Goal: Transaction & Acquisition: Purchase product/service

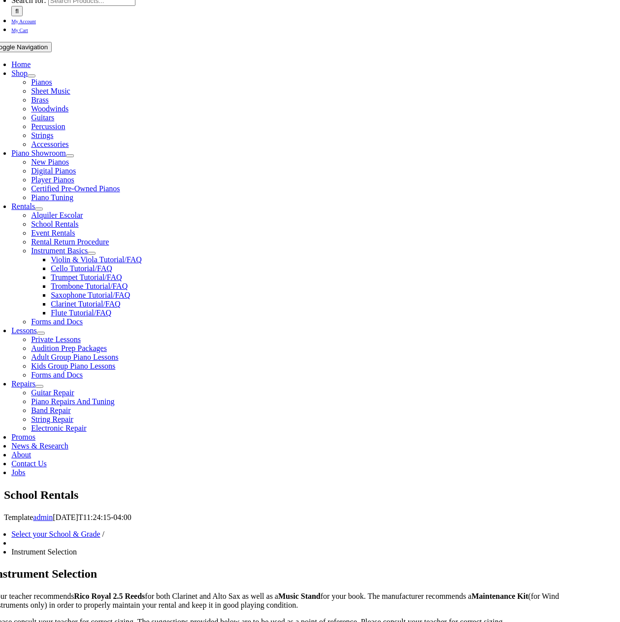
scroll to position [98, 0]
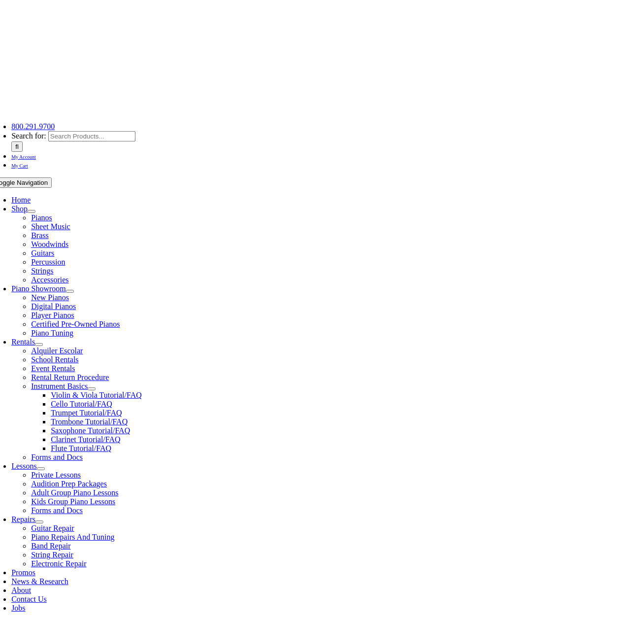
scroll to position [0, 0]
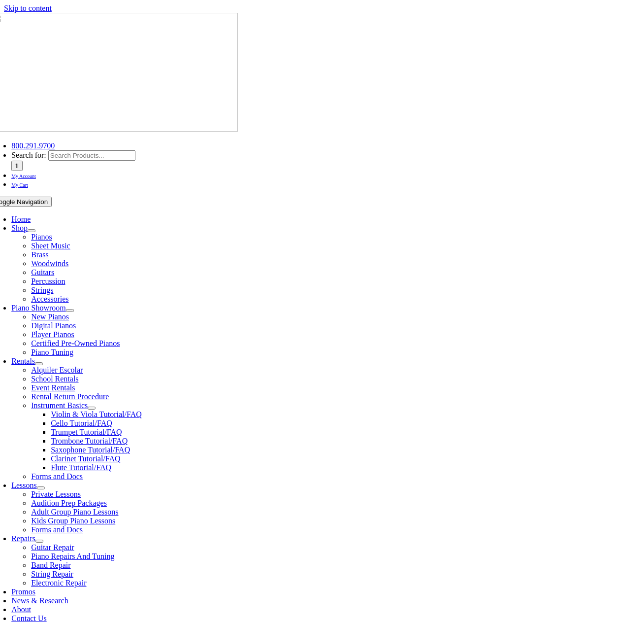
click at [78, 374] on span "School Rentals" at bounding box center [54, 378] width 47 height 8
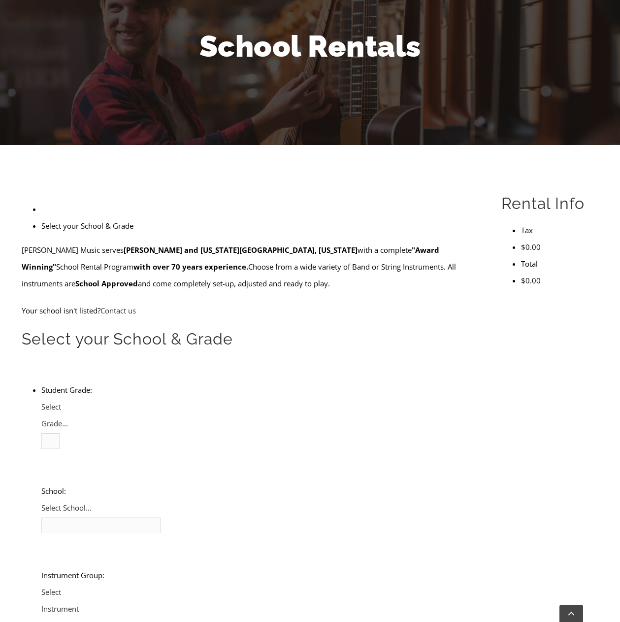
scroll to position [148, 0]
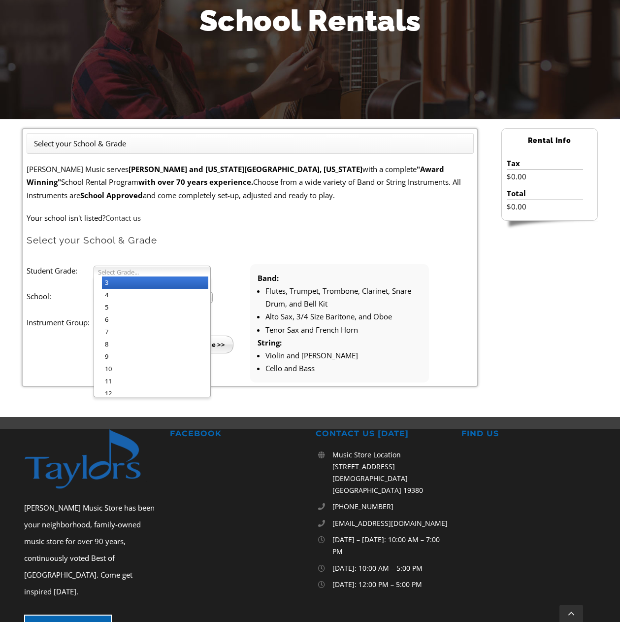
click at [202, 270] on b at bounding box center [205, 271] width 9 height 10
click at [152, 292] on li "4" at bounding box center [155, 295] width 106 height 12
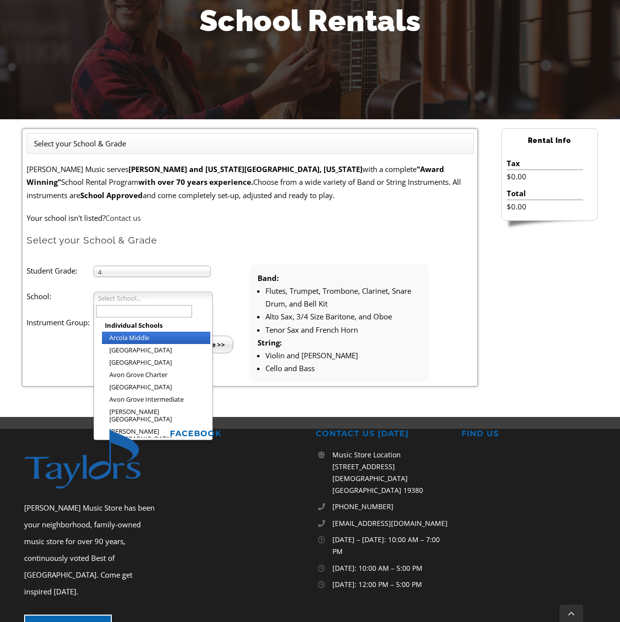
click at [205, 297] on b at bounding box center [207, 297] width 9 height 10
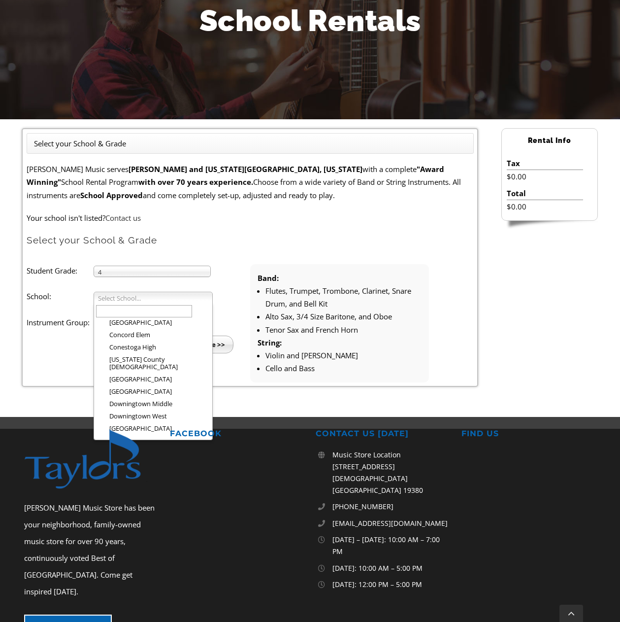
scroll to position [377, 0]
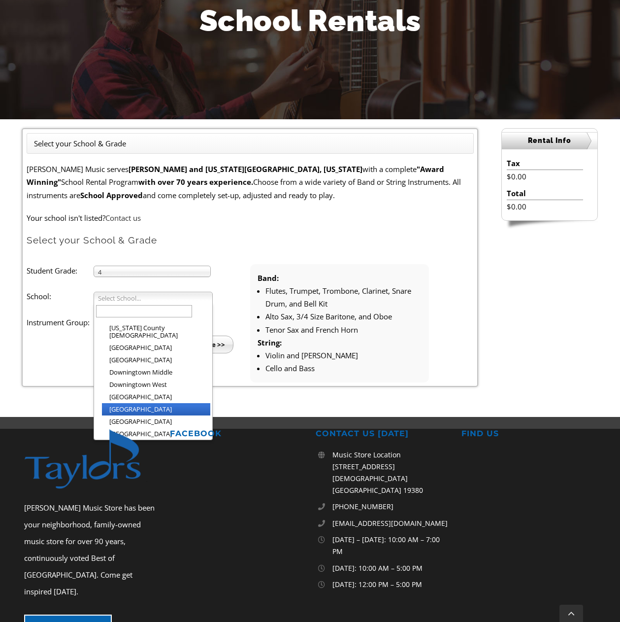
click at [165, 403] on li "[GEOGRAPHIC_DATA]" at bounding box center [156, 409] width 108 height 12
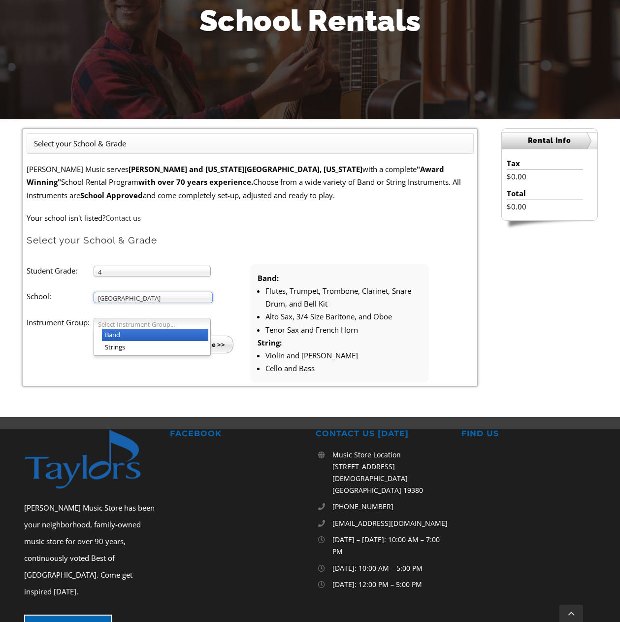
click at [197, 321] on span "Select Instrument Group..." at bounding box center [147, 324] width 99 height 12
click at [142, 333] on li "Band" at bounding box center [155, 334] width 106 height 12
click at [205, 344] on input "Continue >>" at bounding box center [205, 344] width 57 height 18
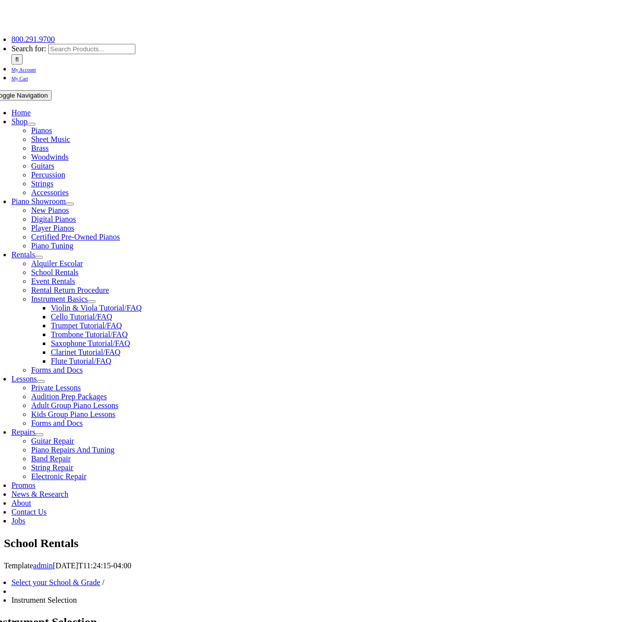
scroll to position [148, 0]
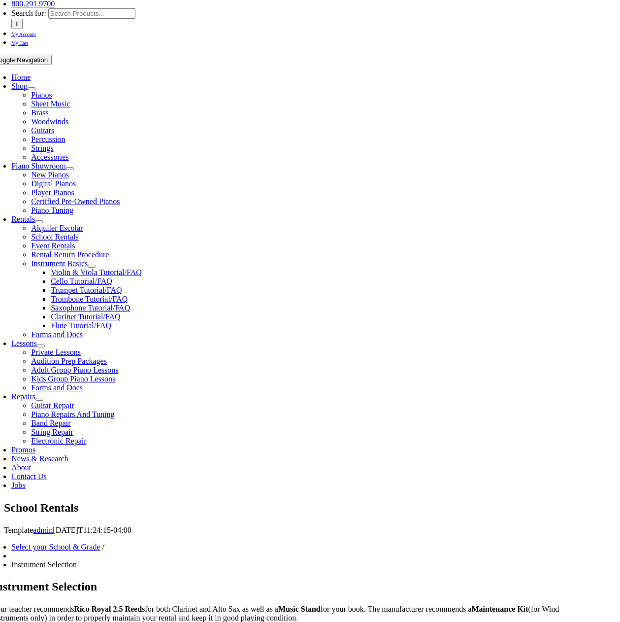
scroll to position [197, 0]
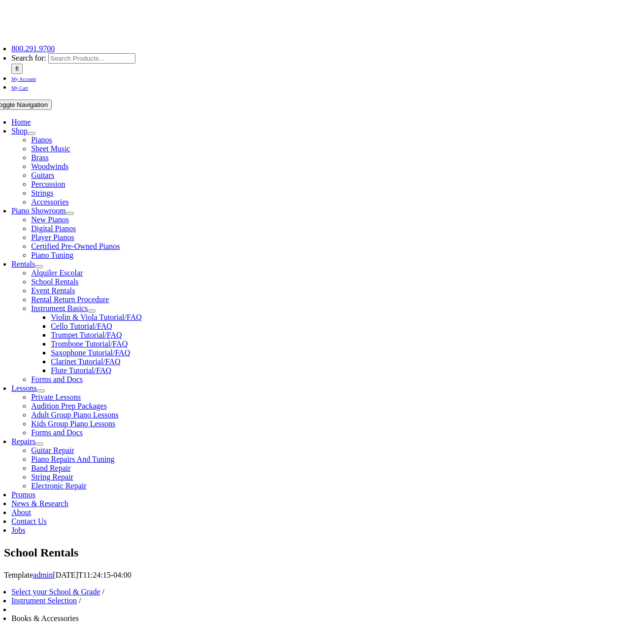
scroll to position [98, 0]
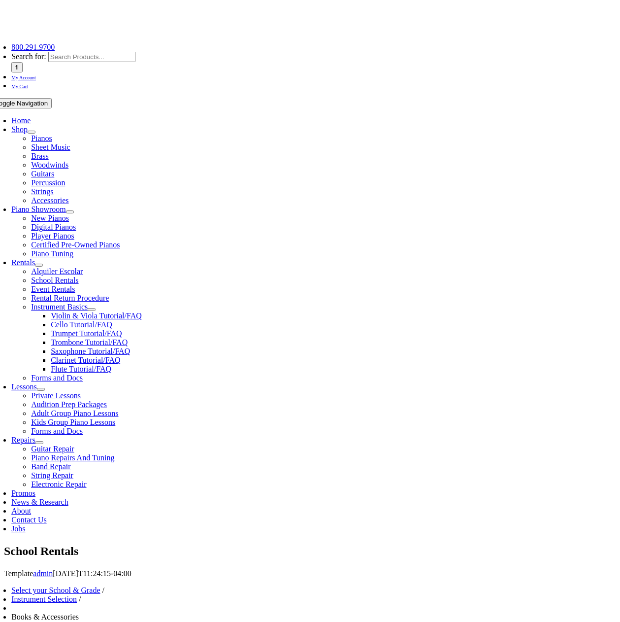
checkbox input"] "true"
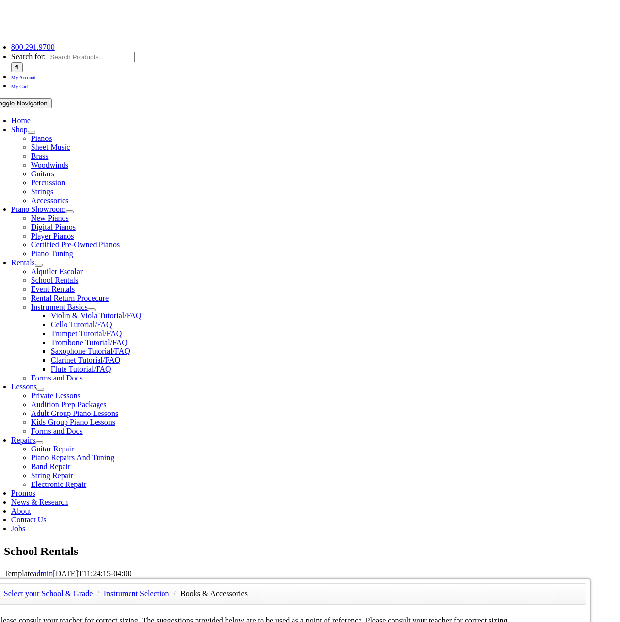
checkbox input"] "true"
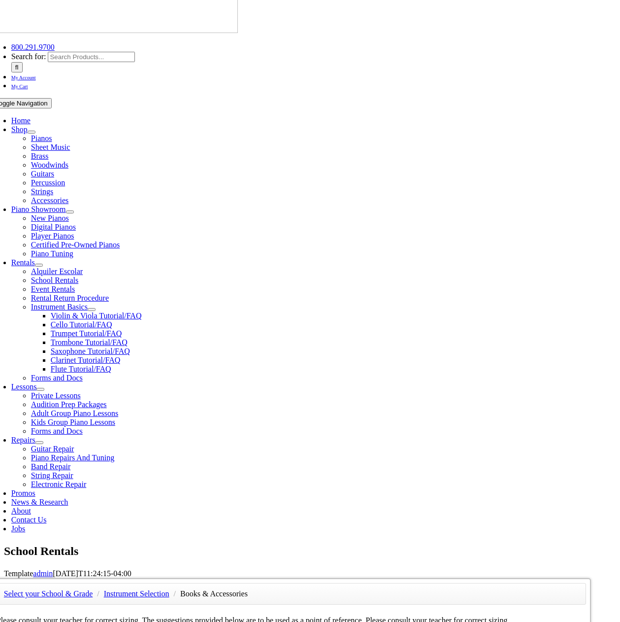
checkbox input"] "true"
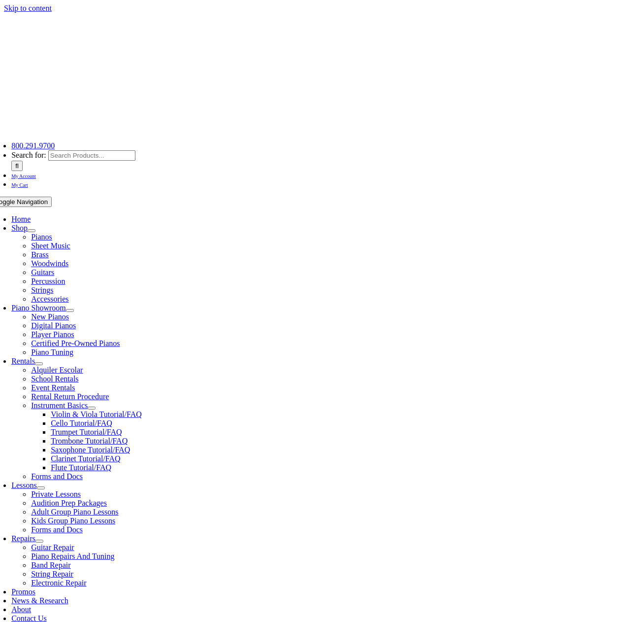
type input "1"
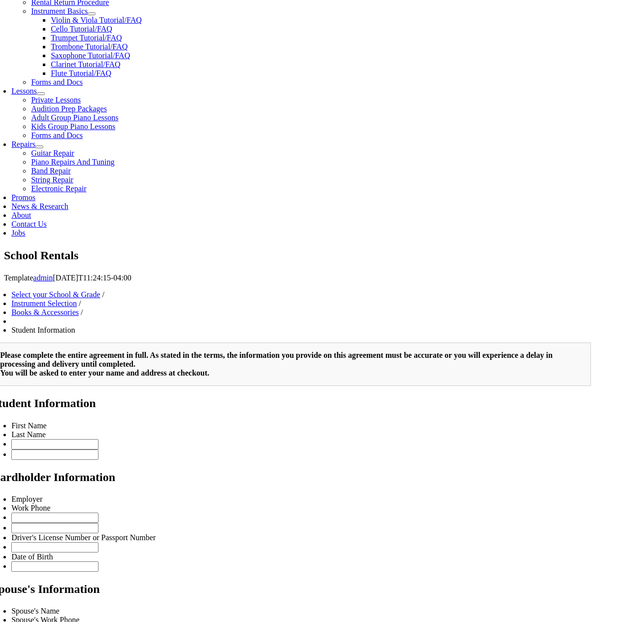
scroll to position [345, 0]
